Goal: Check status: Check status

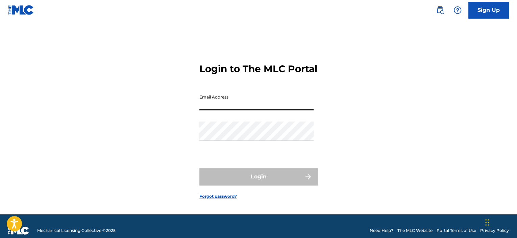
click at [258, 110] on input "Email Address" at bounding box center [256, 100] width 114 height 19
type input "[EMAIL_ADDRESS][DOMAIN_NAME]"
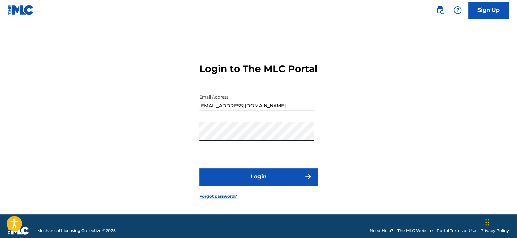
click at [282, 185] on button "Login" at bounding box center [258, 176] width 118 height 17
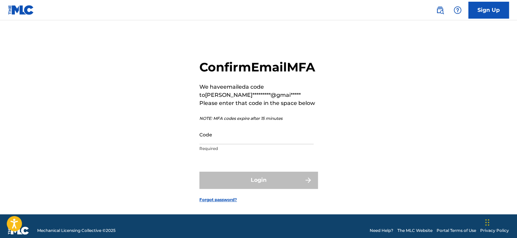
click at [225, 144] on input "Code" at bounding box center [256, 134] width 114 height 19
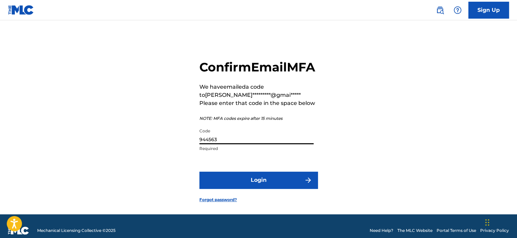
type input "944563"
click at [288, 188] on button "Login" at bounding box center [258, 179] width 118 height 17
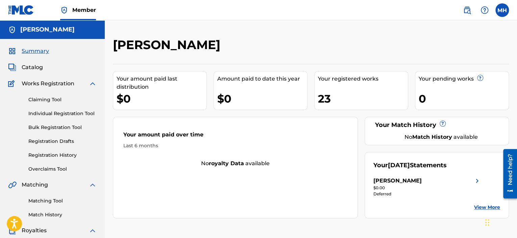
click at [472, 180] on div "[PERSON_NAME]" at bounding box center [427, 180] width 108 height 8
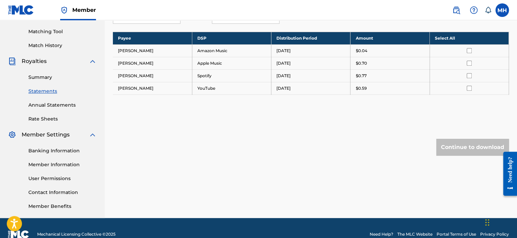
scroll to position [101, 0]
